Goal: Task Accomplishment & Management: Complete application form

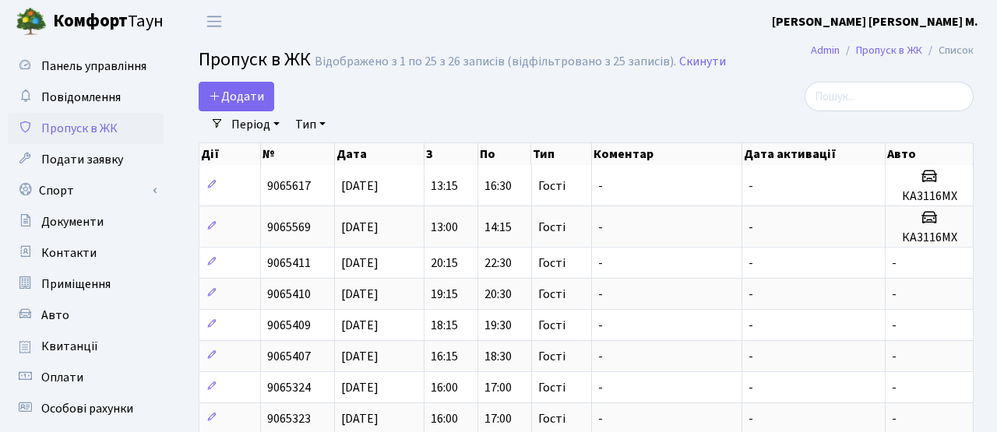
select select "25"
click at [246, 100] on span "Додати" at bounding box center [236, 96] width 55 height 17
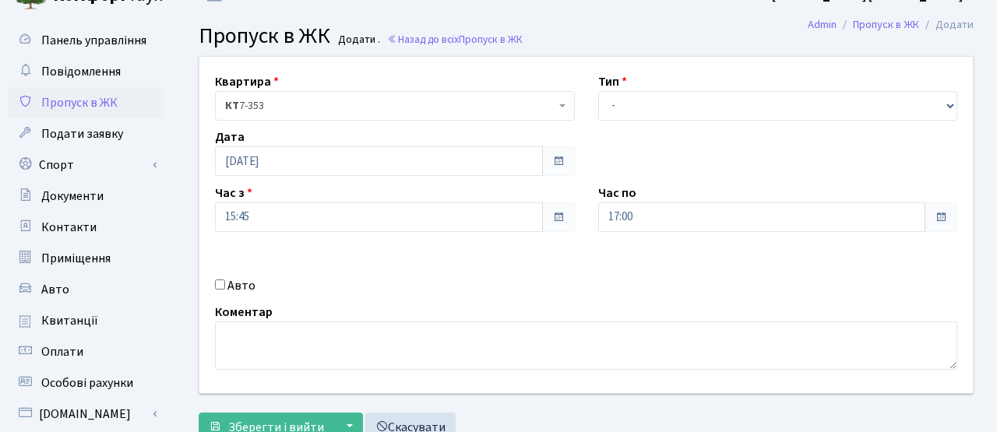
scroll to position [51, 0]
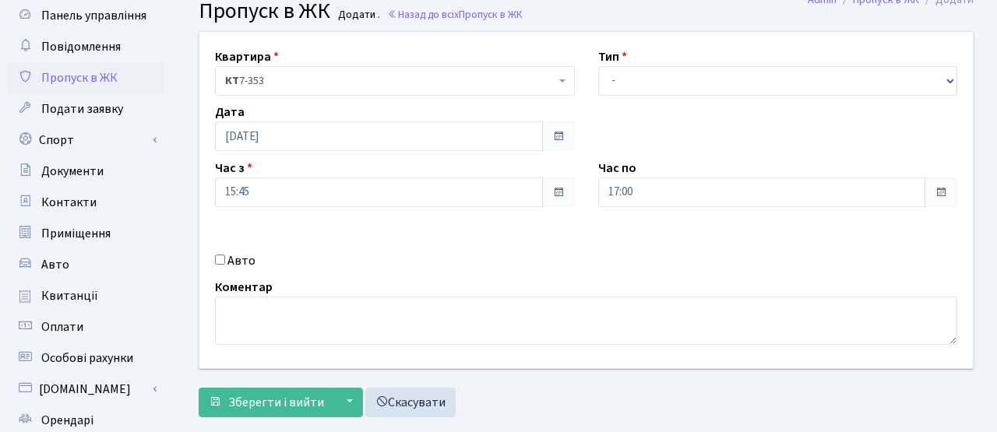
click at [252, 266] on div "Авто" at bounding box center [394, 261] width 383 height 19
click at [244, 261] on label "Авто" at bounding box center [242, 261] width 28 height 19
click at [225, 261] on input "Авто" at bounding box center [220, 260] width 10 height 10
checkbox input "true"
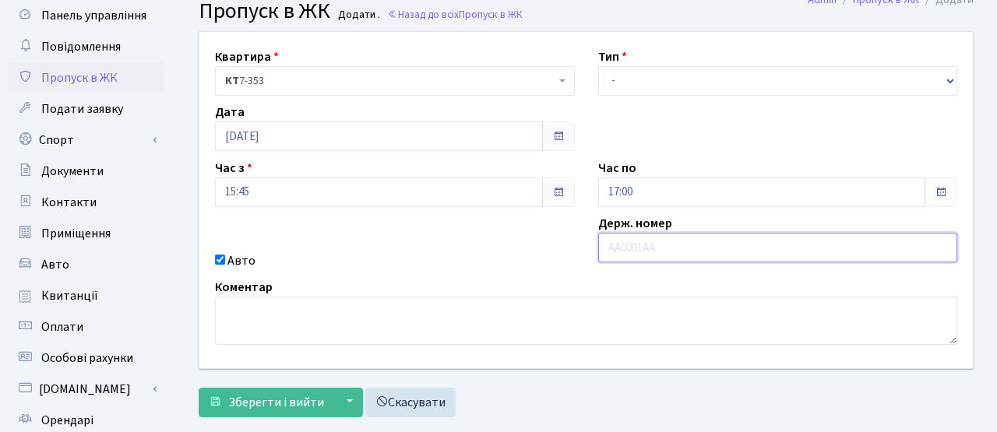
paste input "АА5453ХІ"
type input "АА5453ХІ"
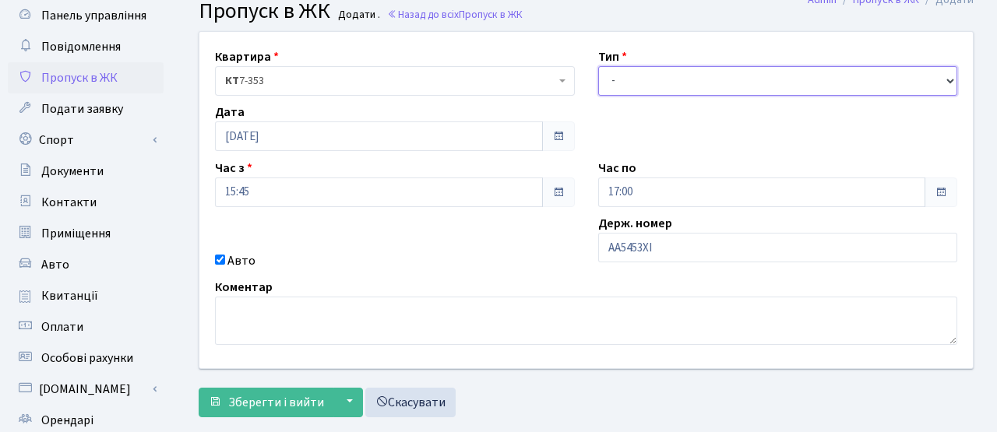
click at [669, 87] on select "- Доставка Таксі Гості Сервіс" at bounding box center [778, 81] width 360 height 30
select select "3"
click at [598, 66] on select "- Доставка Таксі Гості Сервіс" at bounding box center [778, 81] width 360 height 30
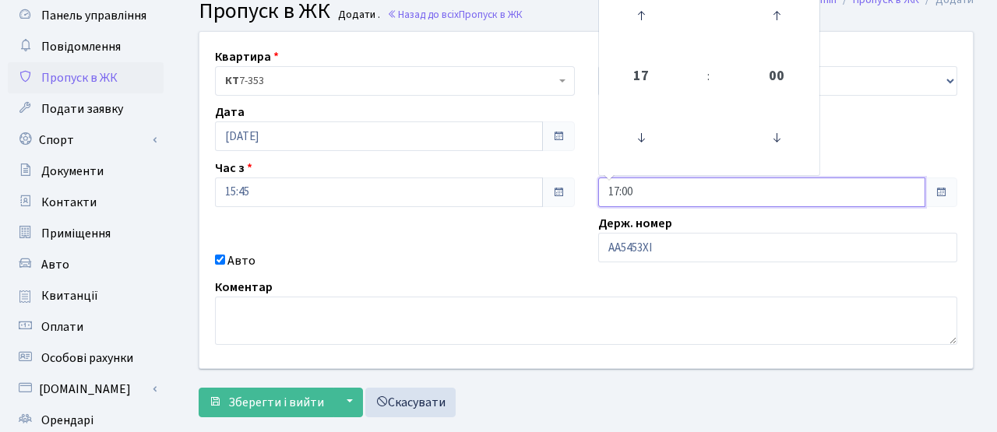
click at [859, 196] on input "17:00" at bounding box center [762, 193] width 328 height 30
click at [658, 30] on icon at bounding box center [641, 16] width 42 height 42
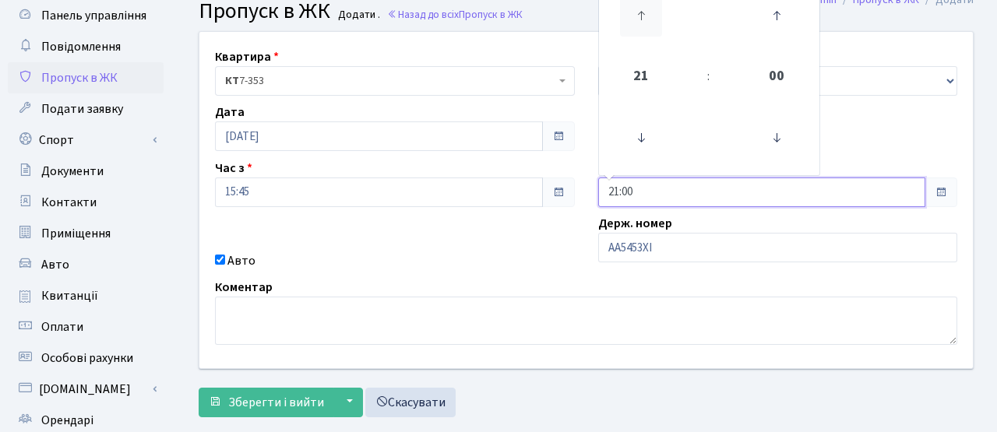
click at [658, 30] on icon at bounding box center [641, 16] width 42 height 42
type input "22:00"
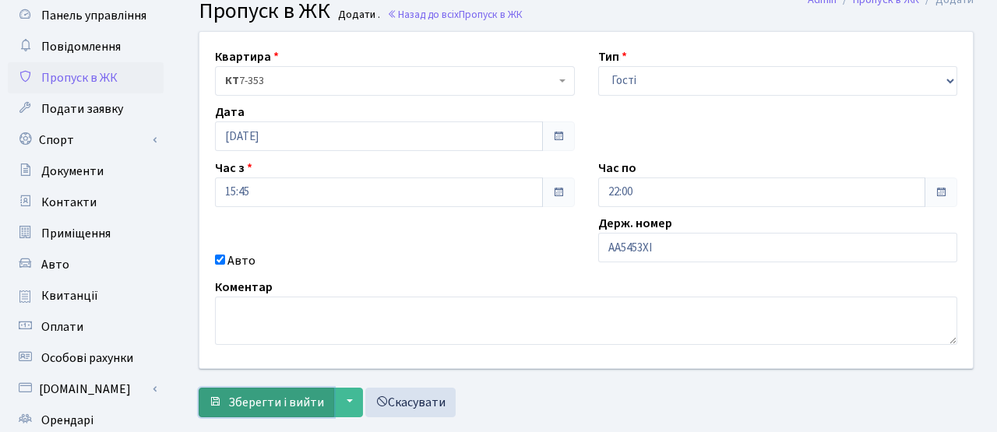
click at [295, 402] on span "Зберегти і вийти" at bounding box center [276, 402] width 96 height 17
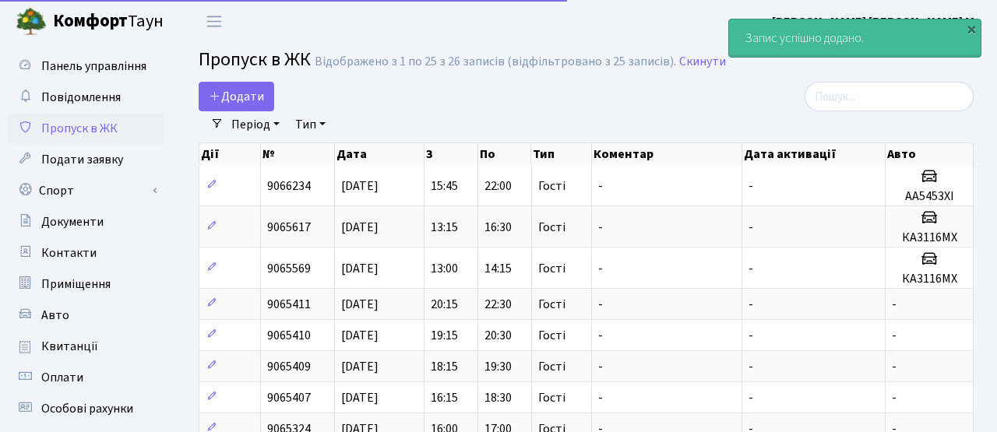
select select "25"
